Goal: Task Accomplishment & Management: Manage account settings

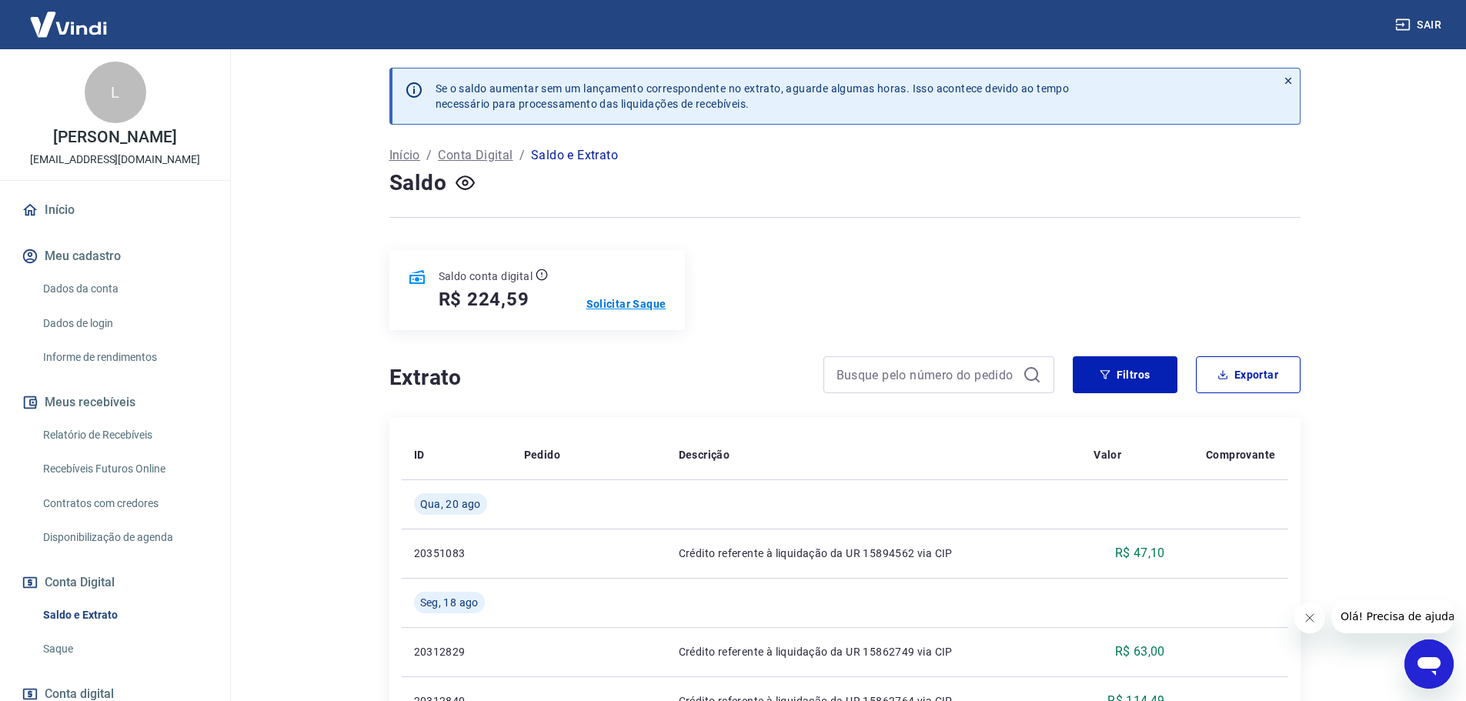
click at [622, 302] on p "Solicitar Saque" at bounding box center [626, 303] width 80 height 15
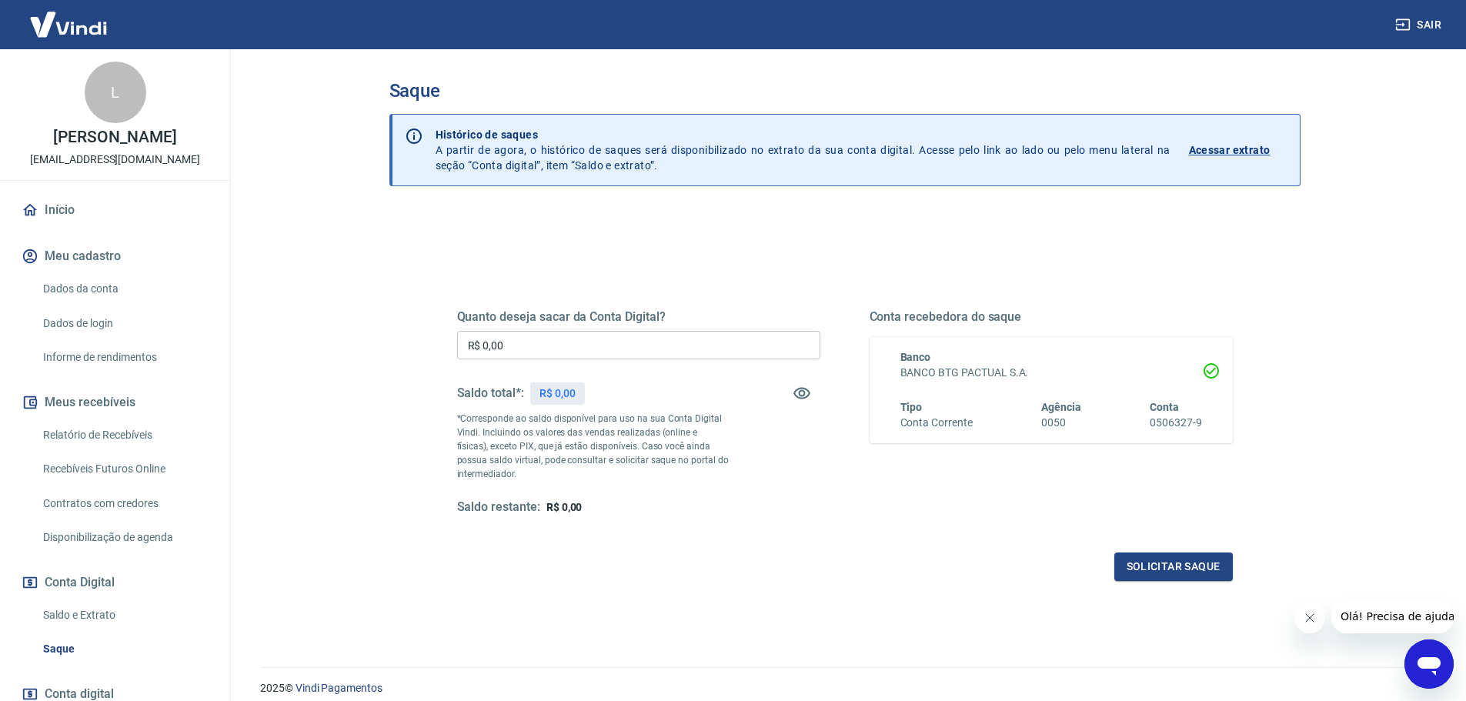
click at [689, 345] on input "R$ 0,00" at bounding box center [638, 345] width 363 height 28
type input "R$ 224,59"
click at [1138, 575] on button "Solicitar saque" at bounding box center [1173, 566] width 118 height 28
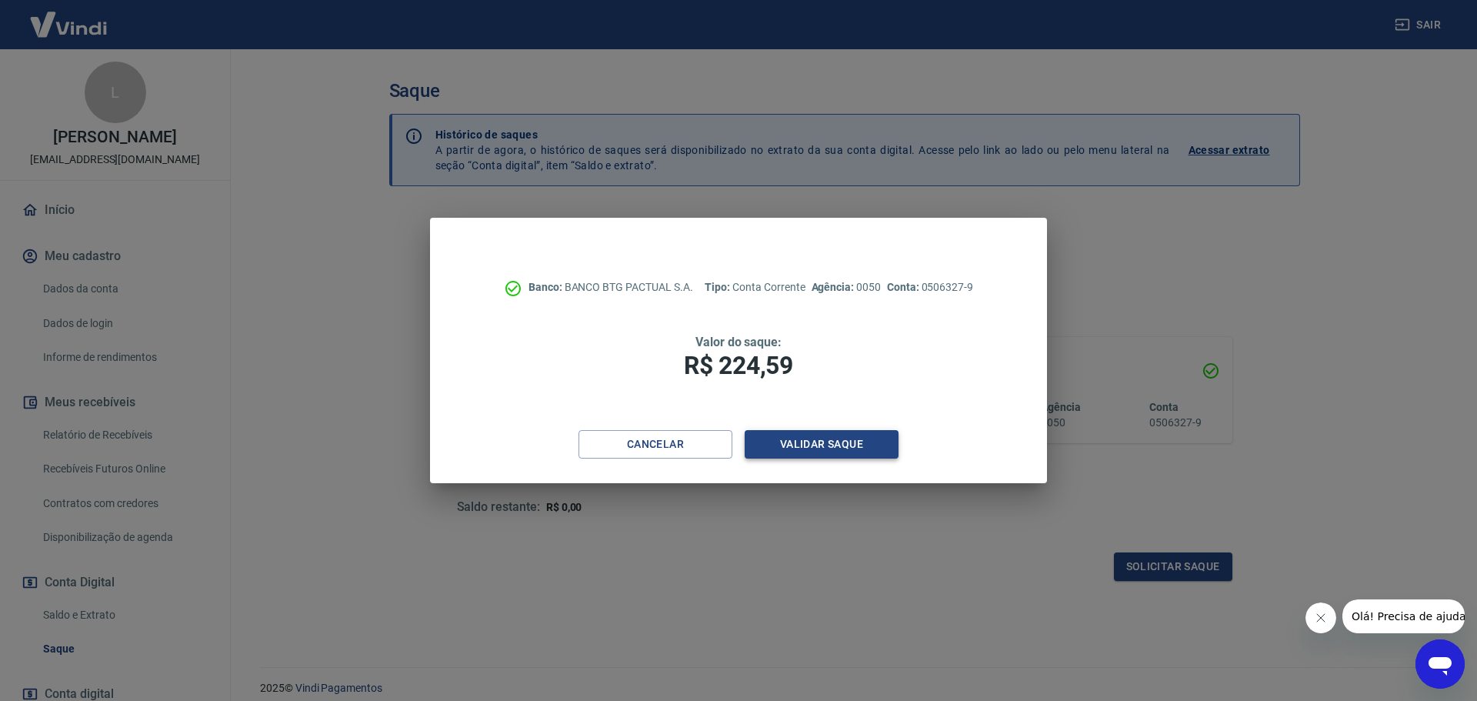
click at [866, 444] on button "Validar saque" at bounding box center [822, 444] width 154 height 28
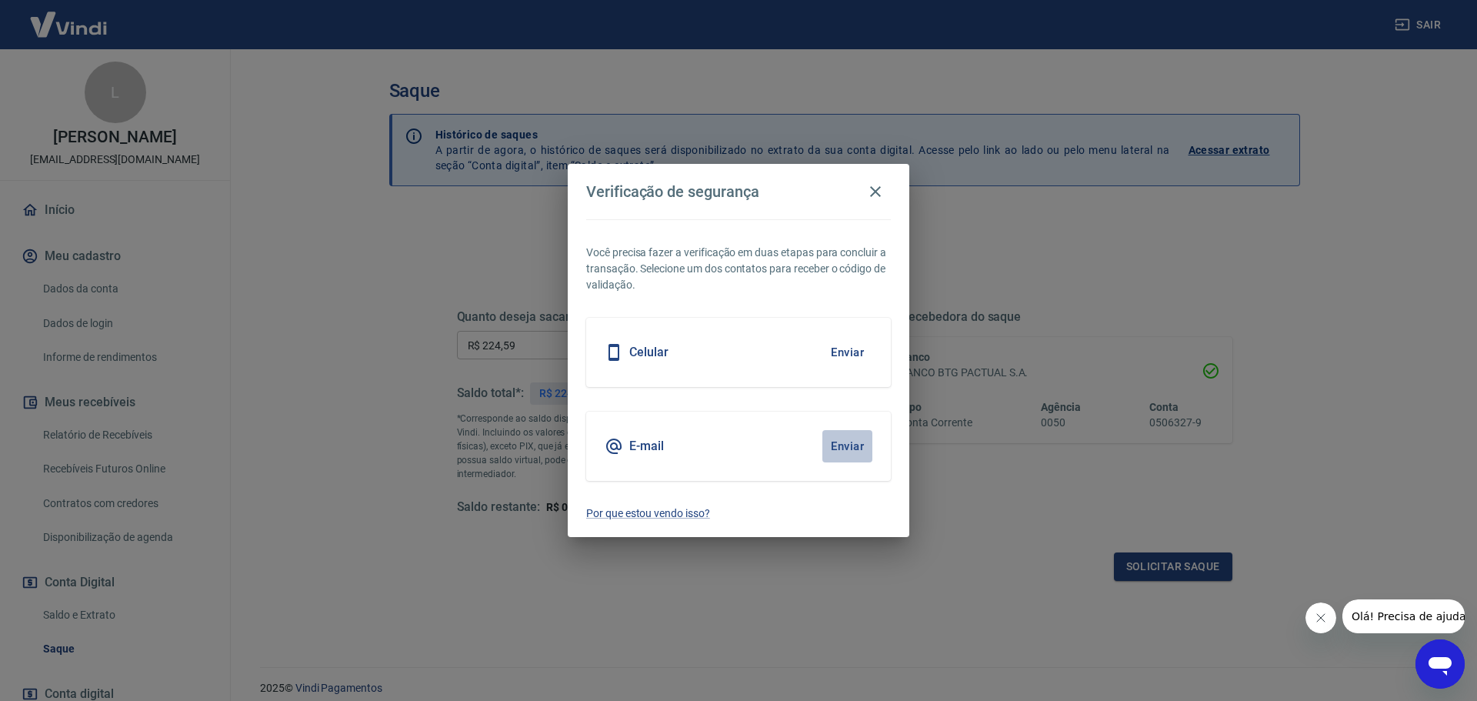
click at [857, 445] on button "Enviar" at bounding box center [847, 446] width 50 height 32
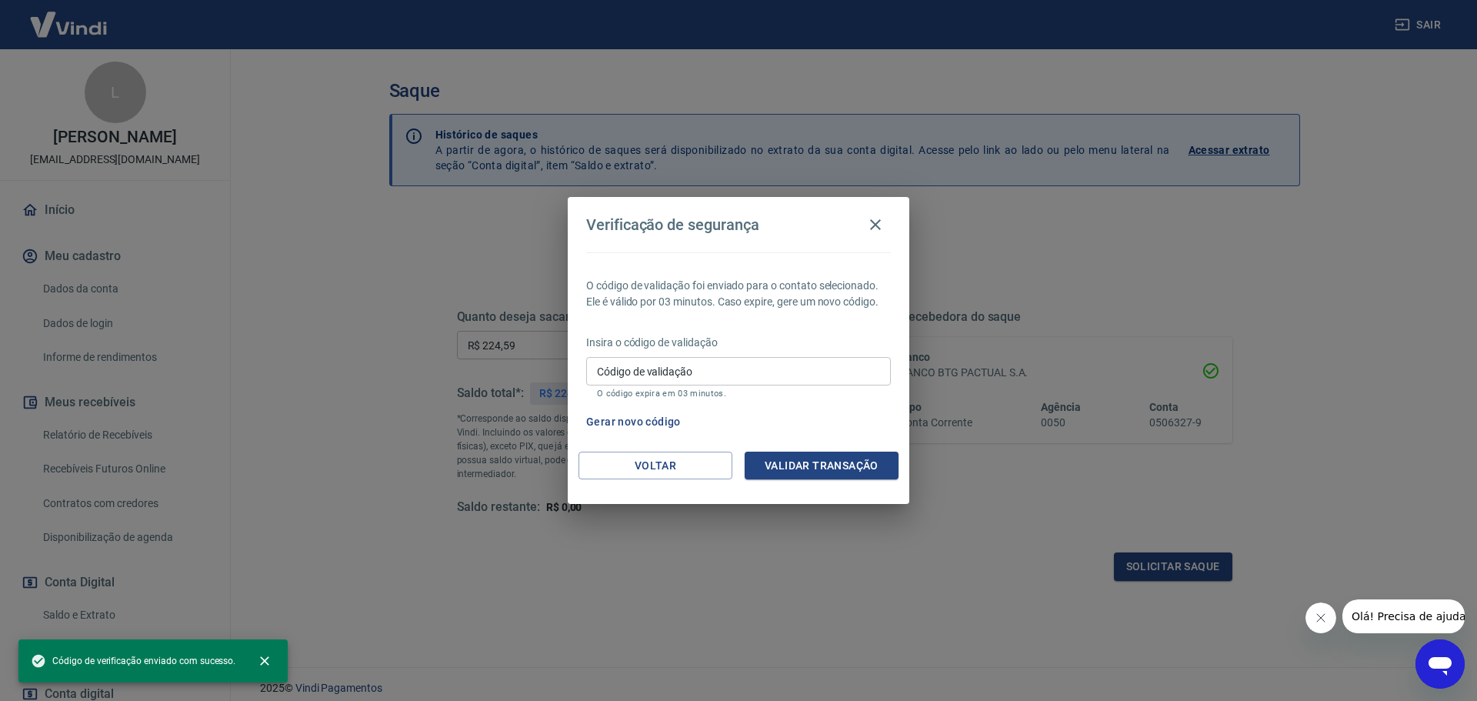
click at [754, 365] on input "Código de validação" at bounding box center [738, 371] width 305 height 28
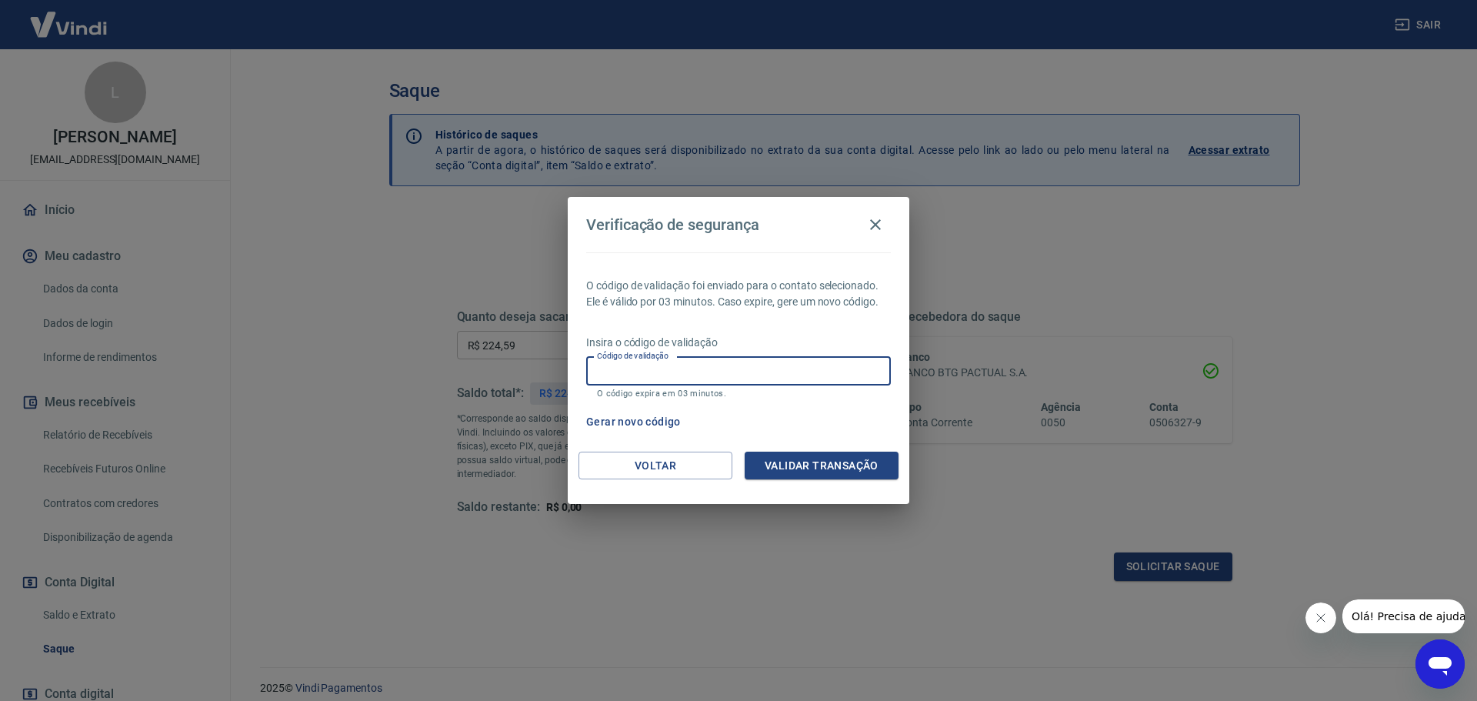
click at [679, 368] on div "Código de validação Código de validação O código expira em 03 minutos." at bounding box center [738, 378] width 305 height 42
paste input "992515"
type input "992515"
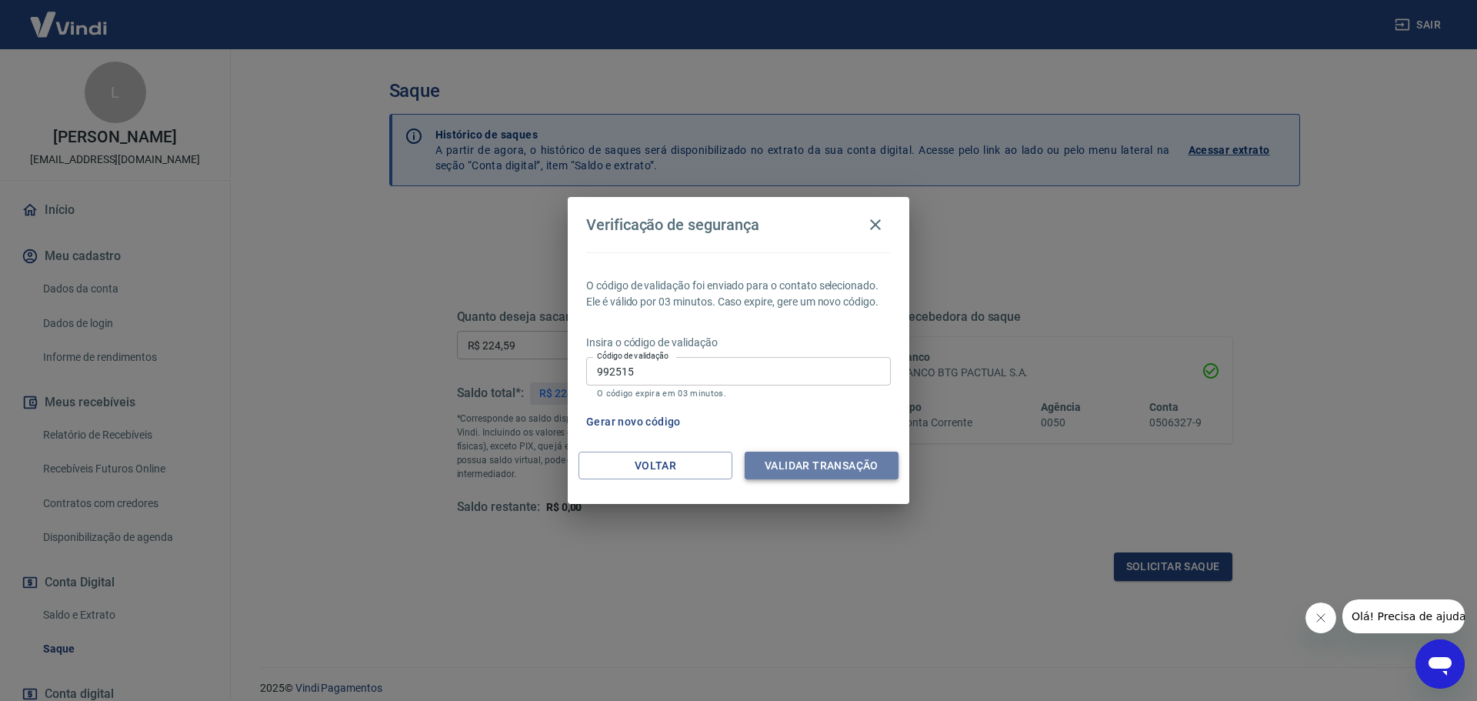
click at [826, 469] on button "Validar transação" at bounding box center [822, 466] width 154 height 28
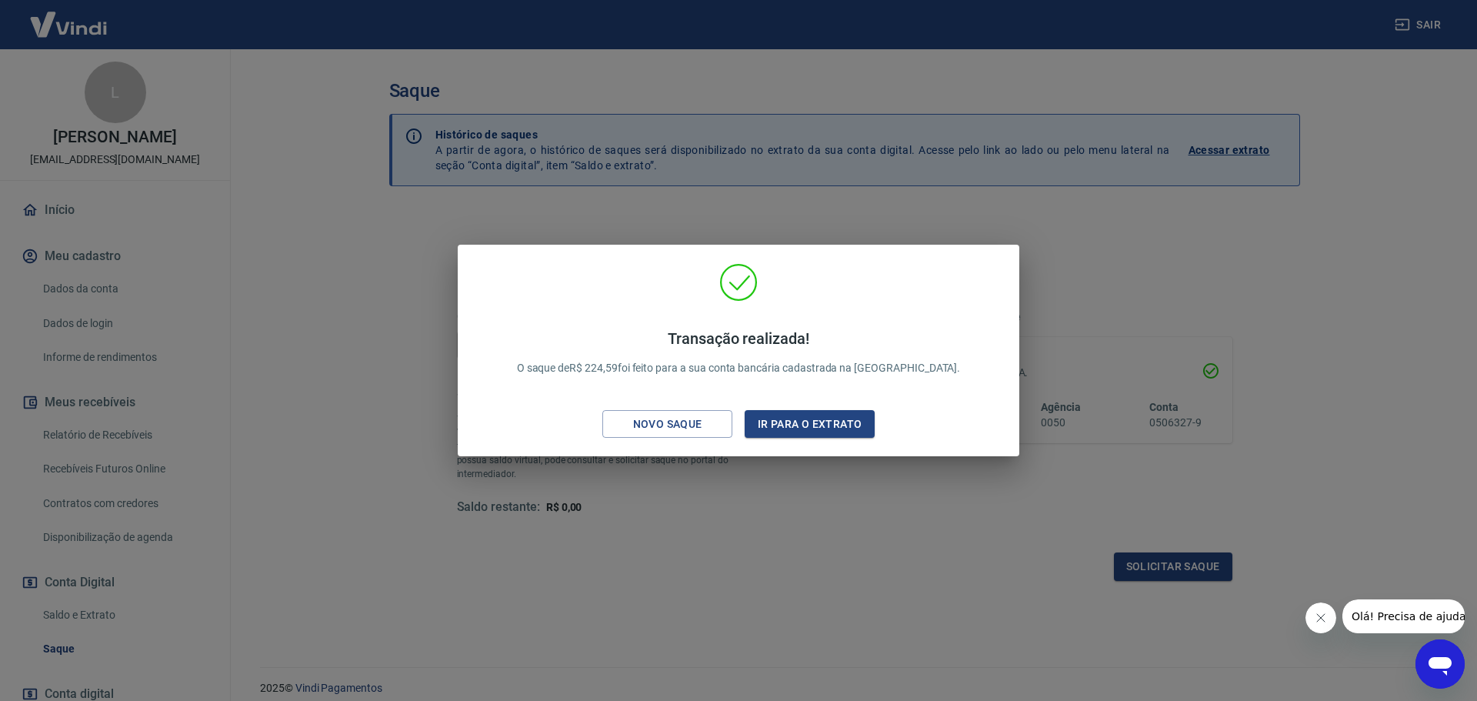
click at [412, 290] on div "Transação realizada! O saque de R$ 224,59 foi feito para a sua conta bancária c…" at bounding box center [738, 350] width 1477 height 701
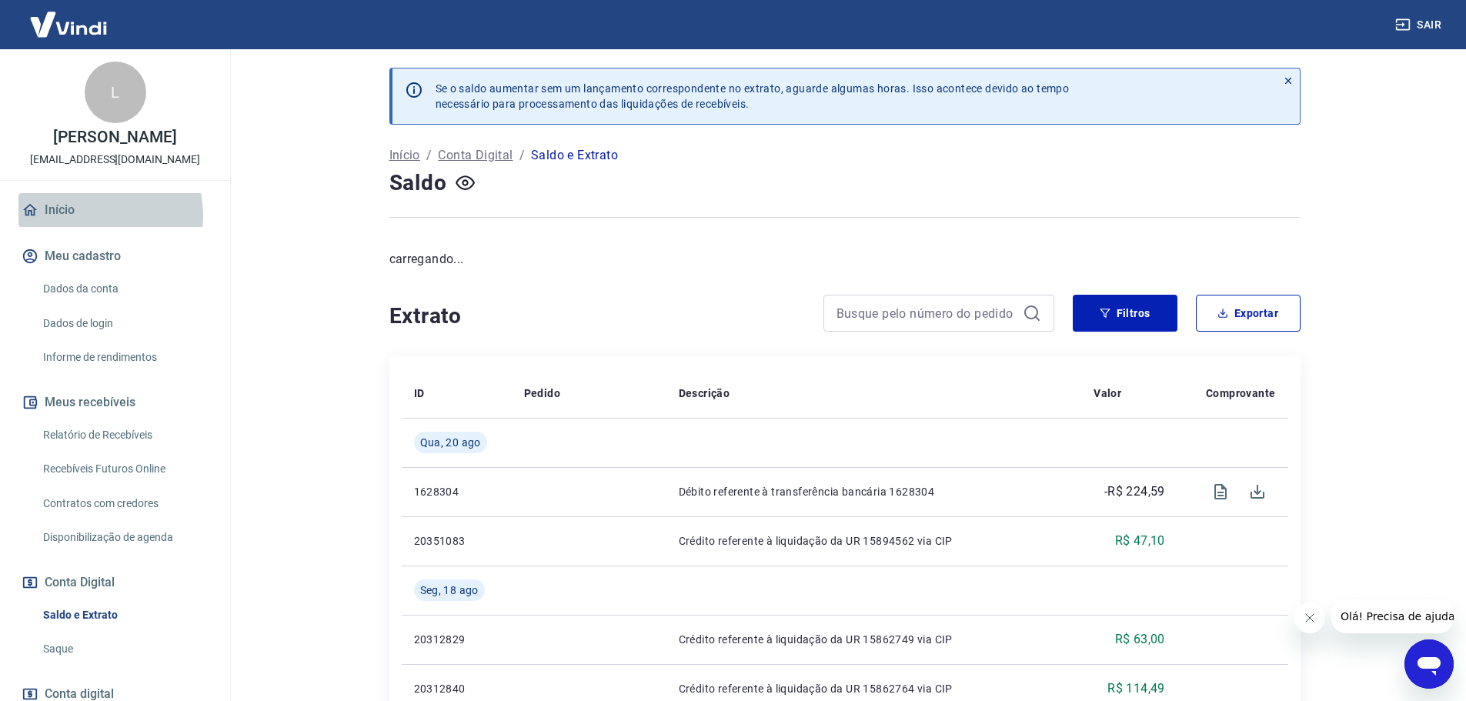
click at [82, 227] on link "Início" at bounding box center [114, 210] width 193 height 34
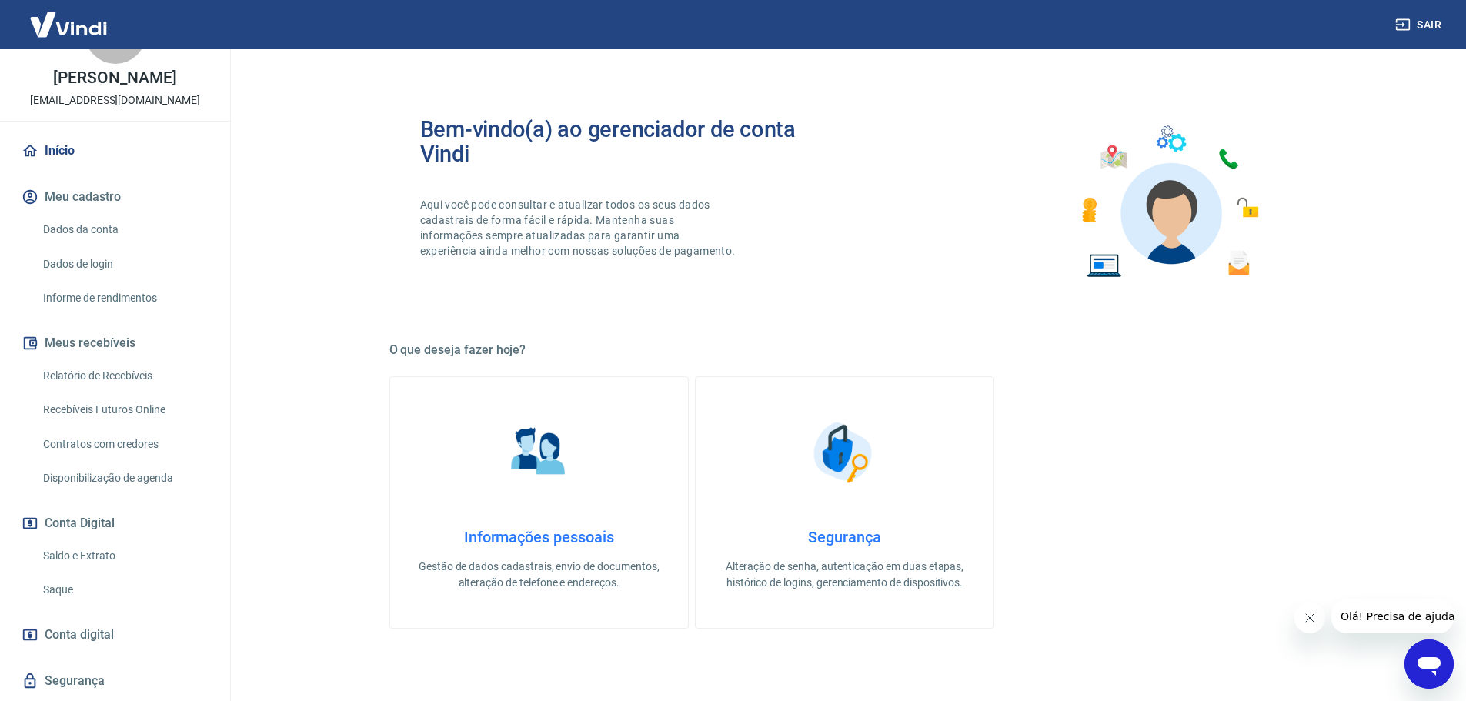
scroll to position [118, 0]
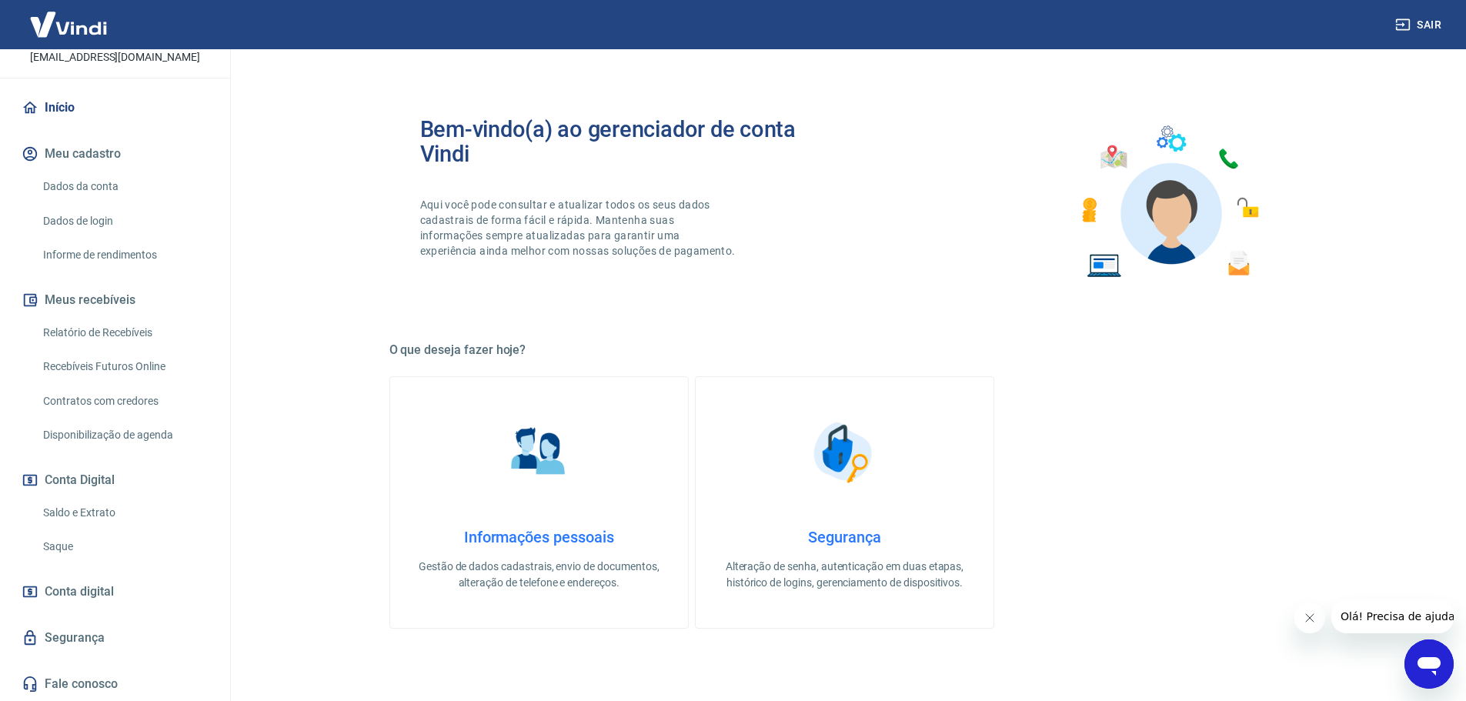
click at [110, 505] on link "Saldo e Extrato" at bounding box center [124, 513] width 175 height 32
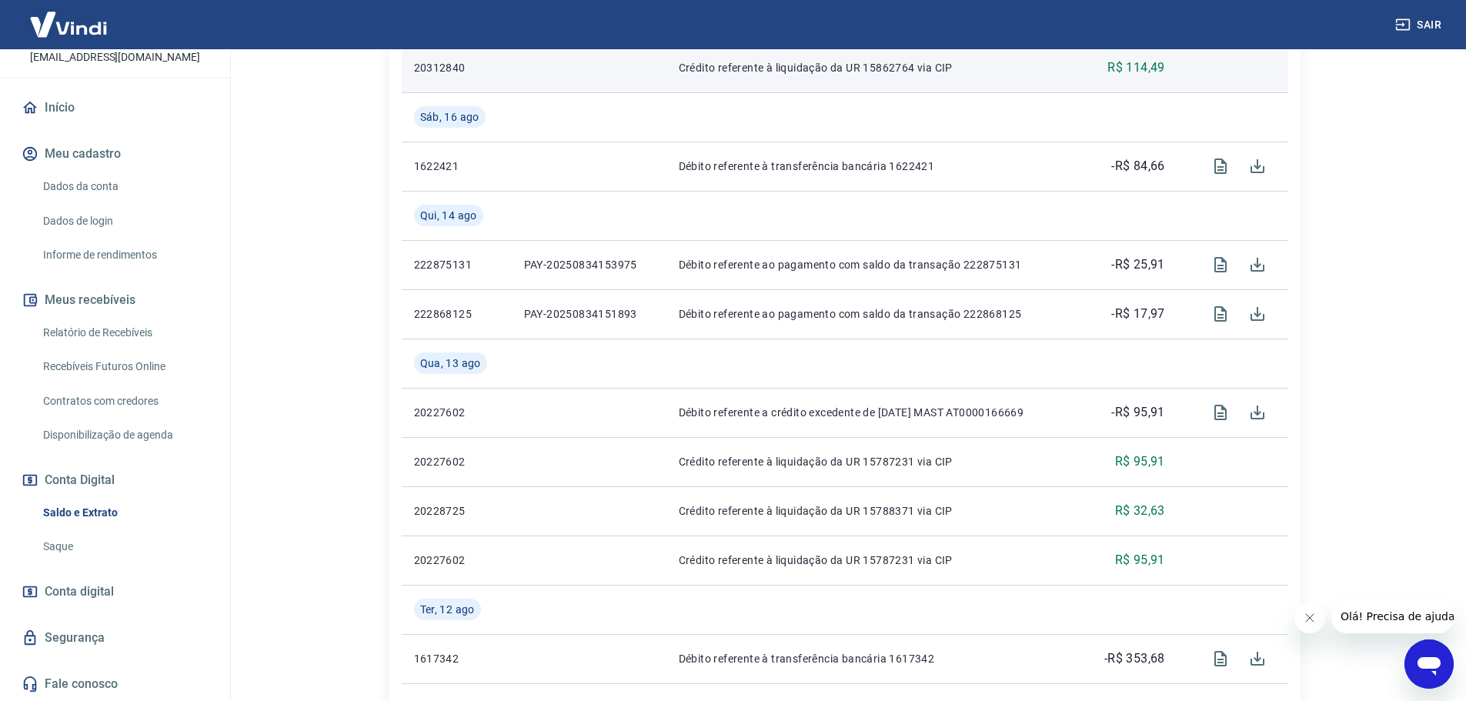
scroll to position [692, 0]
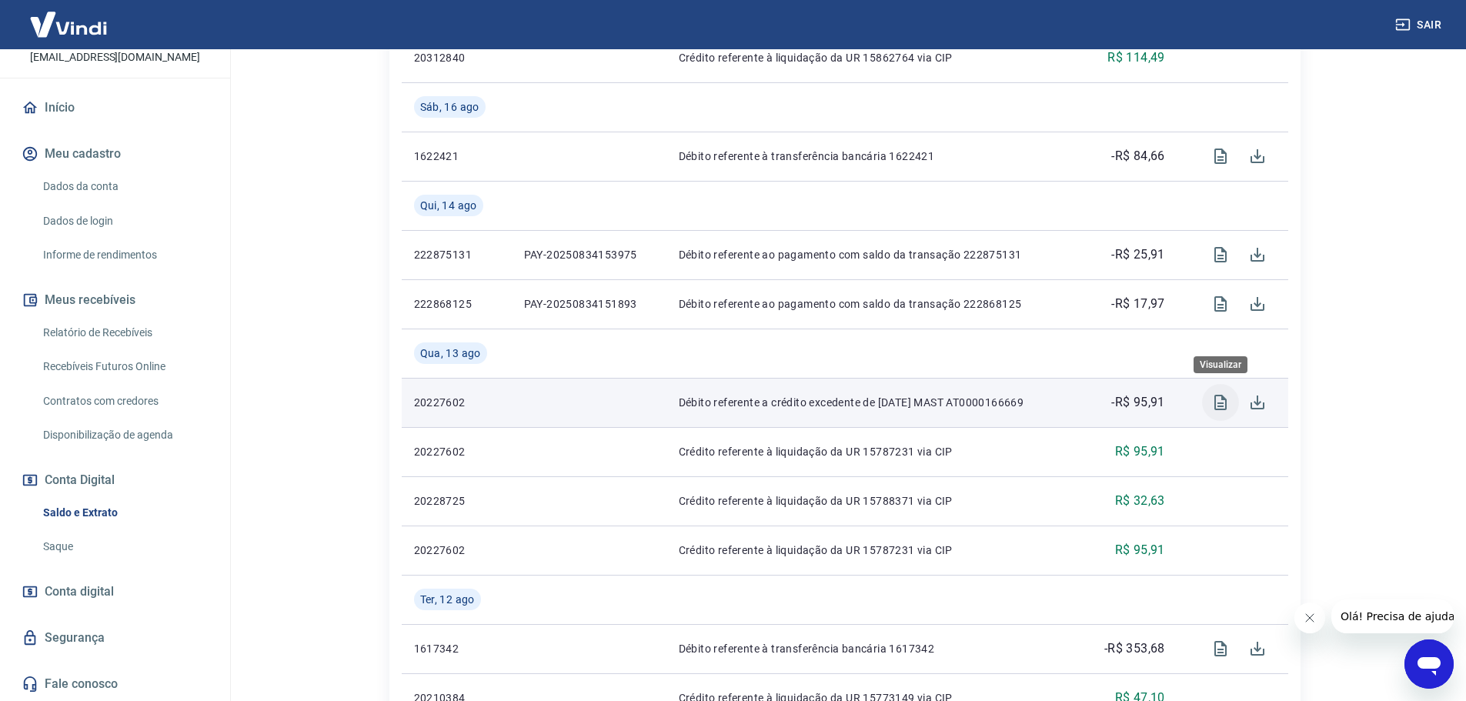
click at [1220, 401] on icon "Visualizar" at bounding box center [1220, 402] width 18 height 18
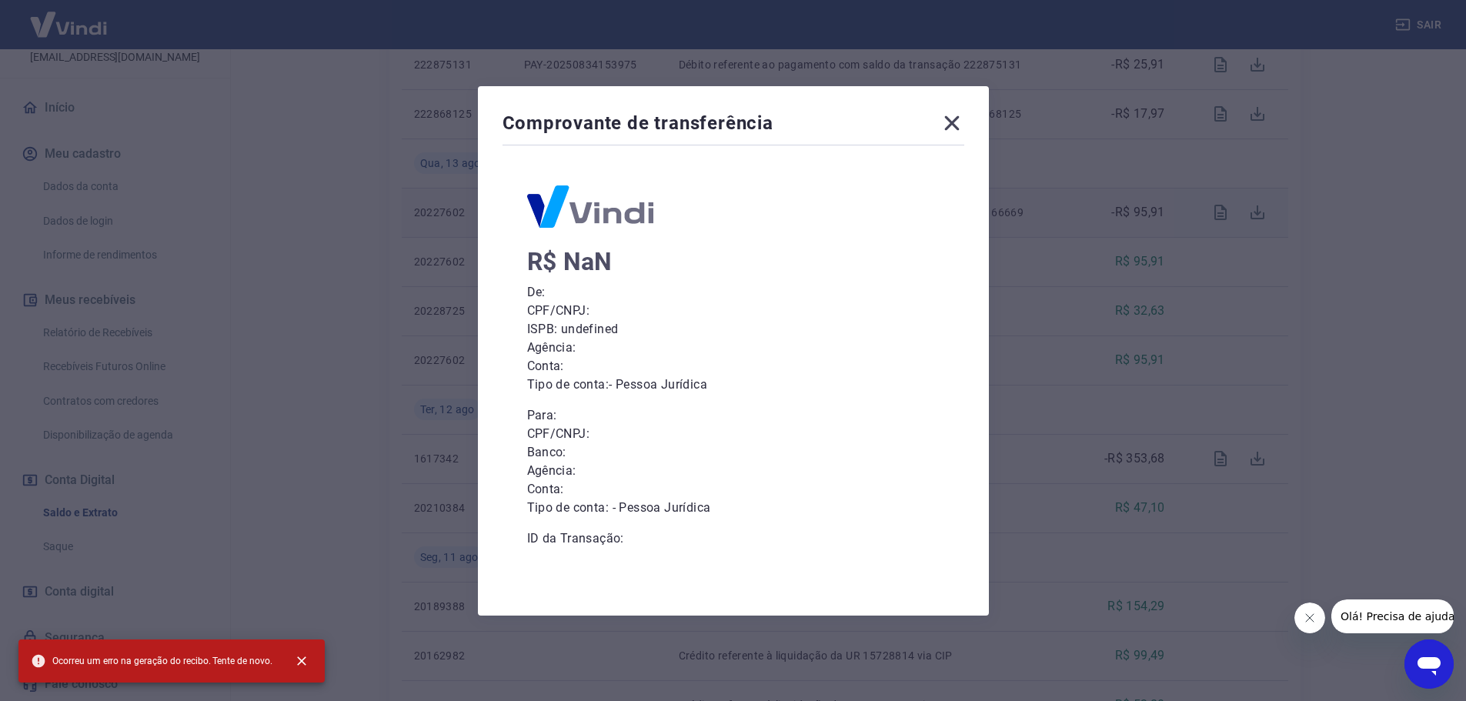
scroll to position [923, 0]
drag, startPoint x: 949, startPoint y: 122, endPoint x: 962, endPoint y: 140, distance: 23.1
click at [949, 121] on icon at bounding box center [951, 123] width 25 height 25
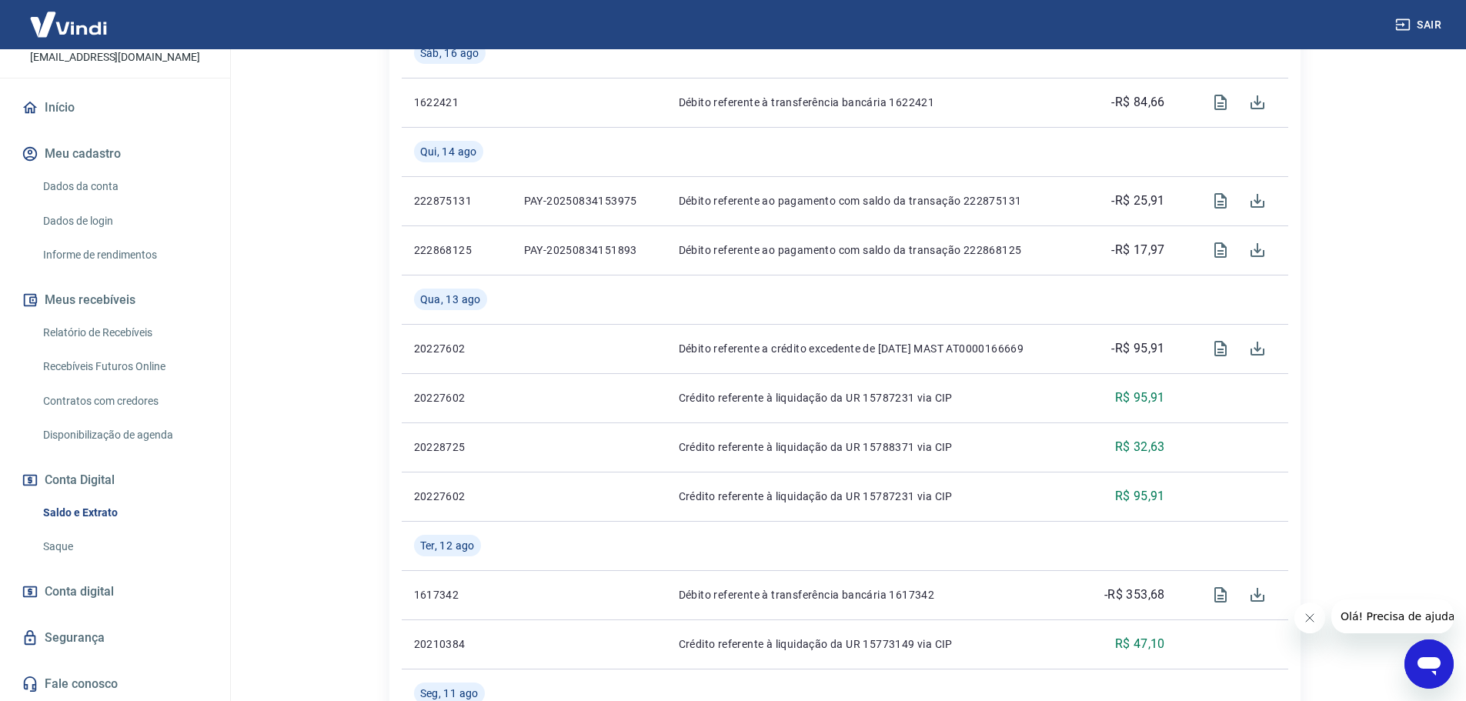
scroll to position [769, 0]
